Goal: Information Seeking & Learning: Learn about a topic

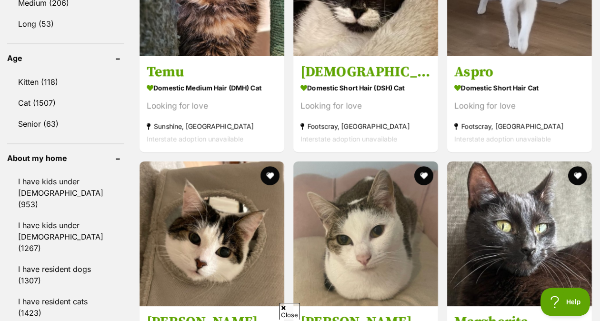
click at [287, 310] on span "Close" at bounding box center [289, 311] width 21 height 17
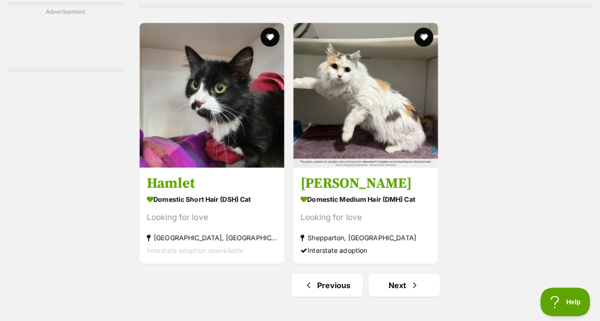
scroll to position [2089, 0]
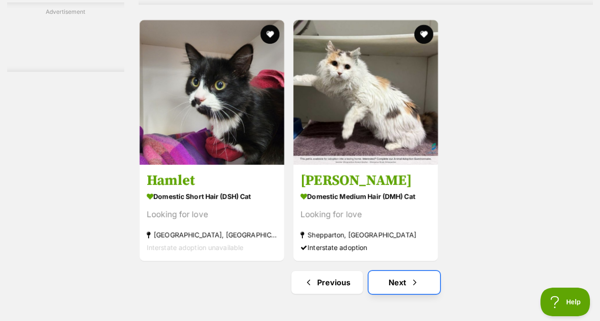
click at [393, 273] on link "Next" at bounding box center [404, 282] width 71 height 23
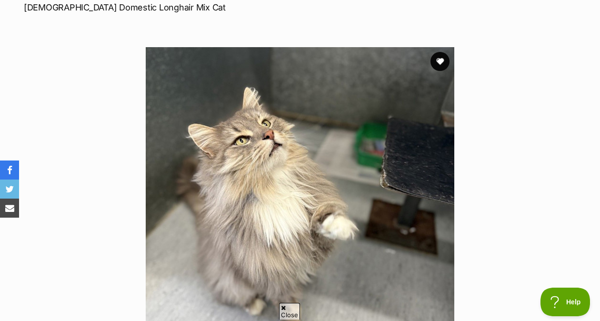
scroll to position [150, 0]
click at [441, 61] on button "favourite" at bounding box center [440, 61] width 21 height 21
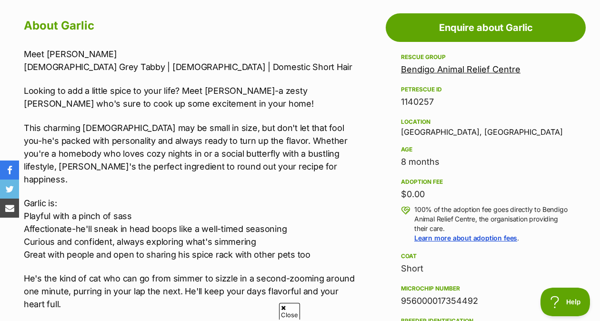
scroll to position [521, 0]
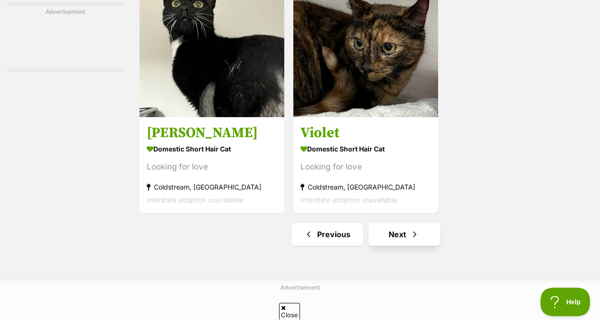
scroll to position [2226, 0]
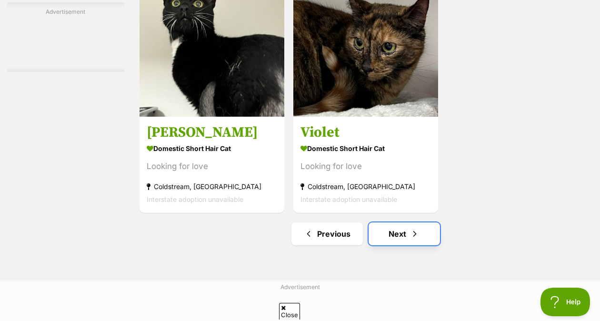
click at [396, 222] on link "Next" at bounding box center [404, 233] width 71 height 23
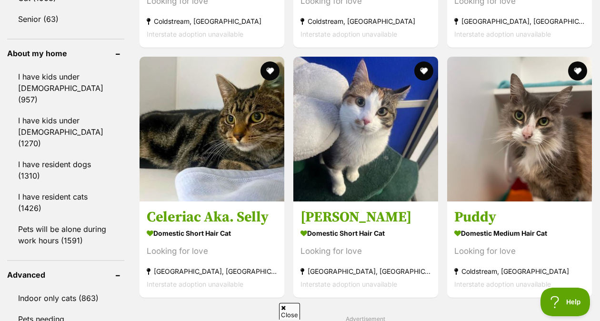
scroll to position [1120, 0]
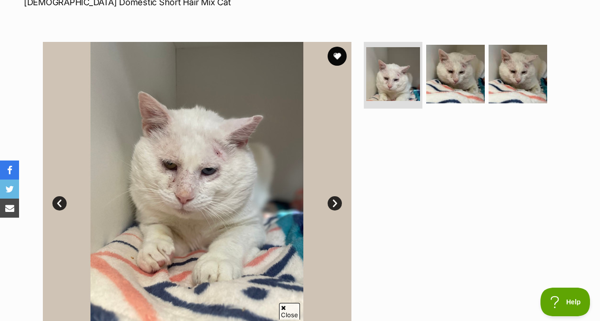
click at [332, 198] on link "Next" at bounding box center [335, 203] width 14 height 14
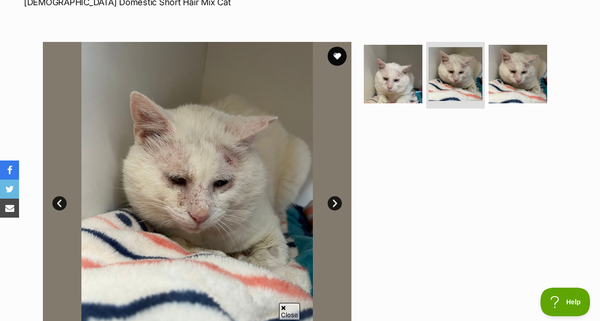
click at [332, 198] on link "Next" at bounding box center [335, 203] width 14 height 14
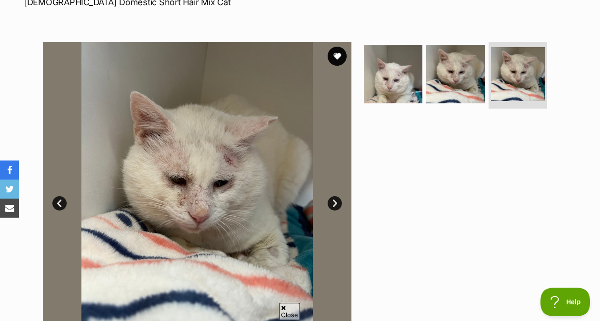
click at [332, 198] on link "Next" at bounding box center [335, 203] width 14 height 14
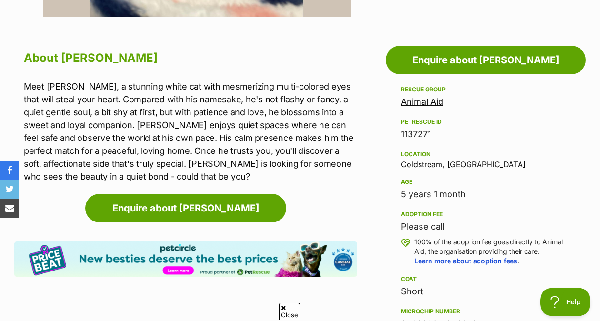
scroll to position [488, 0]
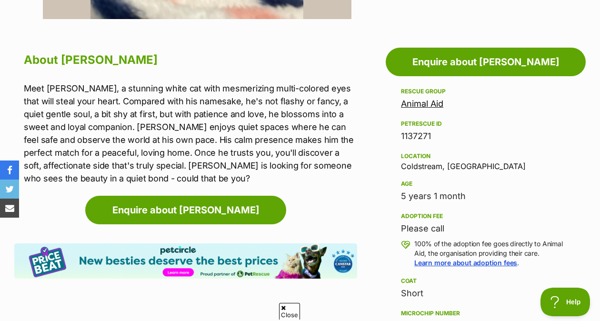
click at [388, 210] on aside "Rescue group Animal Aid PetRescue ID 1137271 Location [GEOGRAPHIC_DATA], [GEOGR…" at bounding box center [486, 306] width 200 height 440
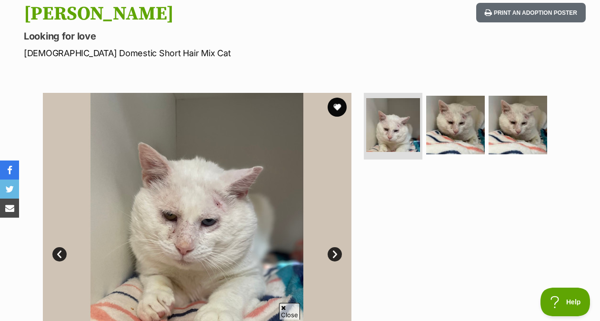
scroll to position [108, 0]
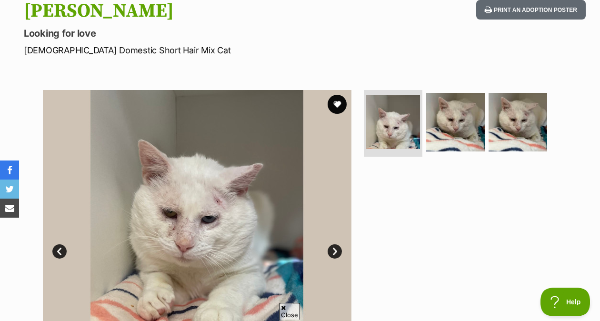
click at [332, 250] on link "Next" at bounding box center [335, 251] width 14 height 14
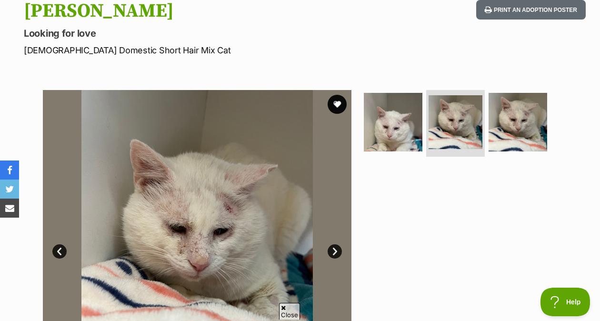
click at [332, 250] on link "Next" at bounding box center [335, 251] width 14 height 14
